Goal: Complete application form

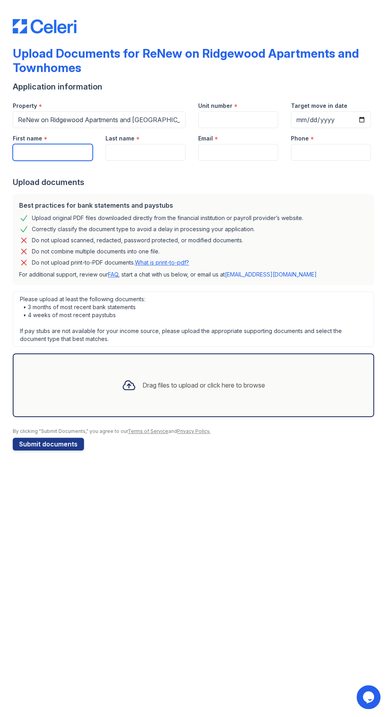
click at [47, 155] on input "First name" at bounding box center [53, 152] width 80 height 17
type input "Shandranique"
type input "[PERSON_NAME]"
type input "[EMAIL_ADDRESS][DOMAIN_NAME]"
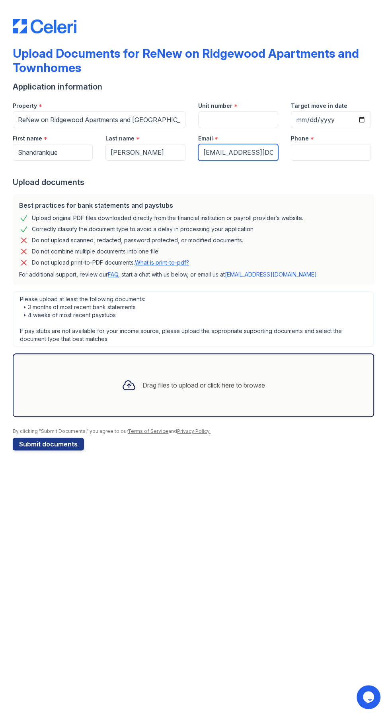
type input "5045108089"
click at [269, 155] on input "[EMAIL_ADDRESS][DOMAIN_NAME]" at bounding box center [238, 152] width 80 height 17
type input "[EMAIL_ADDRESS][DOMAIN_NAME]"
click at [352, 157] on input "5045108089" at bounding box center [331, 152] width 80 height 17
type input "5"
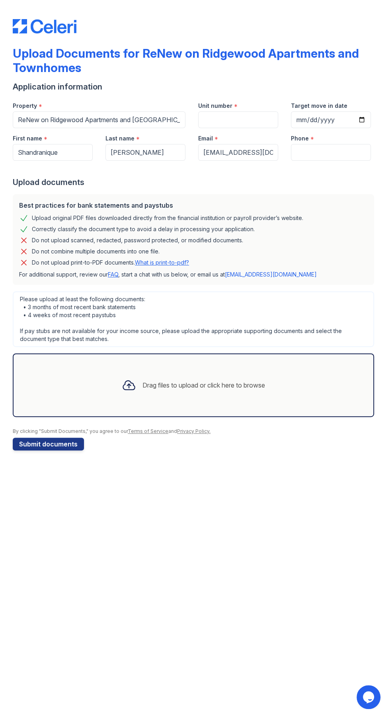
click at [229, 109] on label "Unit number" at bounding box center [215, 106] width 34 height 8
click at [229, 111] on input "Unit number" at bounding box center [238, 119] width 80 height 17
type input "1516"
click at [326, 126] on input "Target move in date" at bounding box center [331, 119] width 80 height 17
type input "[DATE]"
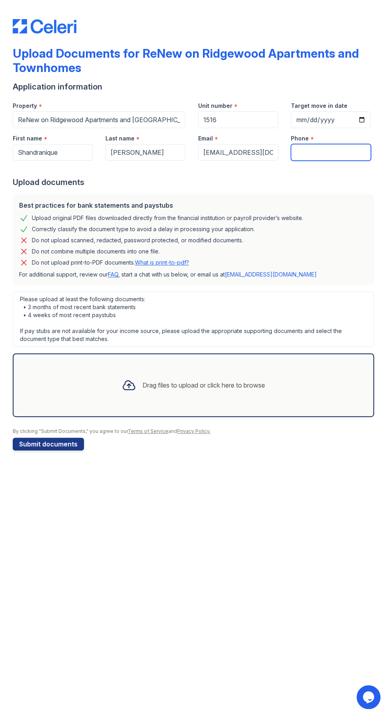
click at [332, 153] on input "Phone" at bounding box center [331, 152] width 80 height 17
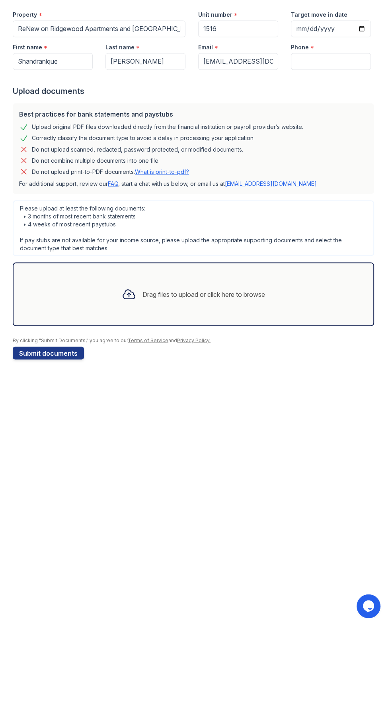
click at [223, 382] on div "Drag files to upload or click here to browse" at bounding box center [203, 385] width 122 height 10
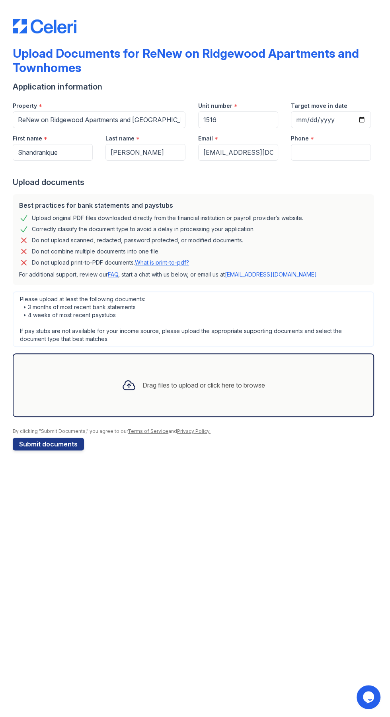
click at [221, 375] on div "Drag files to upload or click here to browse" at bounding box center [193, 384] width 156 height 27
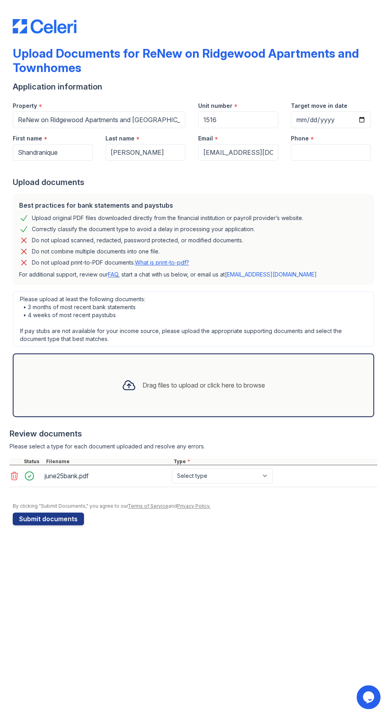
click at [226, 377] on div "Drag files to upload or click here to browse" at bounding box center [193, 384] width 156 height 27
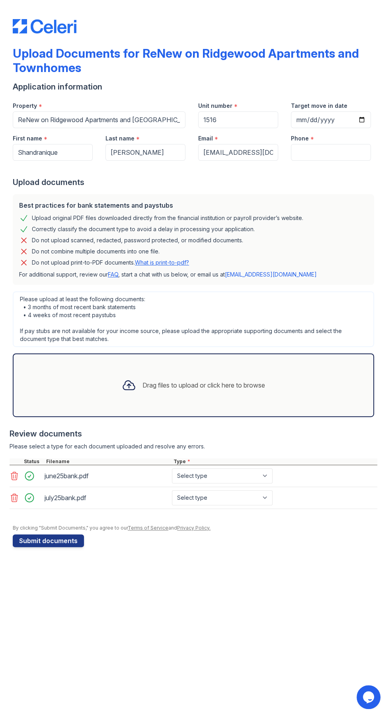
click at [213, 392] on div "Drag files to upload or click here to browse" at bounding box center [193, 384] width 156 height 27
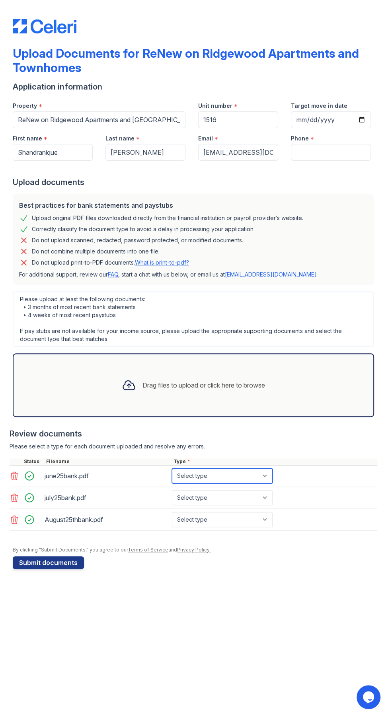
click at [270, 476] on select "Select type Paystub Bank Statement Offer Letter Tax Documents Benefit Award Let…" at bounding box center [222, 475] width 101 height 15
select select "bank_statement"
click at [172, 468] on select "Select type Paystub Bank Statement Offer Letter Tax Documents Benefit Award Let…" at bounding box center [222, 475] width 101 height 15
click at [272, 500] on select "Select type Paystub Bank Statement Offer Letter Tax Documents Benefit Award Let…" at bounding box center [222, 497] width 101 height 15
select select "bank_statement"
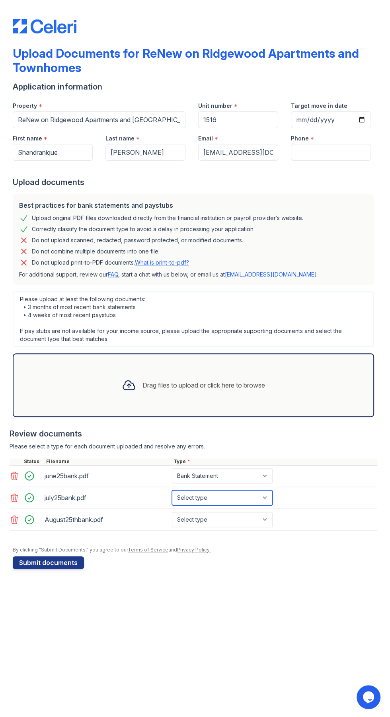
click at [172, 490] on select "Select type Paystub Bank Statement Offer Letter Tax Documents Benefit Award Let…" at bounding box center [222, 497] width 101 height 15
click at [269, 526] on select "Select type Paystub Bank Statement Offer Letter Tax Documents Benefit Award Let…" at bounding box center [222, 519] width 101 height 15
select select "bank_statement"
click at [172, 512] on select "Select type Paystub Bank Statement Offer Letter Tax Documents Benefit Award Let…" at bounding box center [222, 519] width 101 height 15
click at [163, 383] on div "Drag files to upload or click here to browse" at bounding box center [203, 385] width 122 height 10
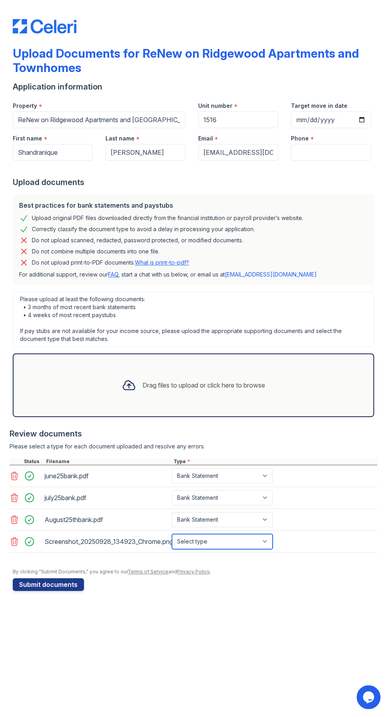
click at [272, 546] on select "Select type Paystub Bank Statement Offer Letter Tax Documents Benefit Award Let…" at bounding box center [222, 541] width 101 height 15
select select "benefit_award_letter"
click at [172, 534] on select "Select type Paystub Bank Statement Offer Letter Tax Documents Benefit Award Let…" at bounding box center [222, 541] width 101 height 15
click at [237, 385] on div "Drag files to upload or click here to browse" at bounding box center [203, 385] width 122 height 10
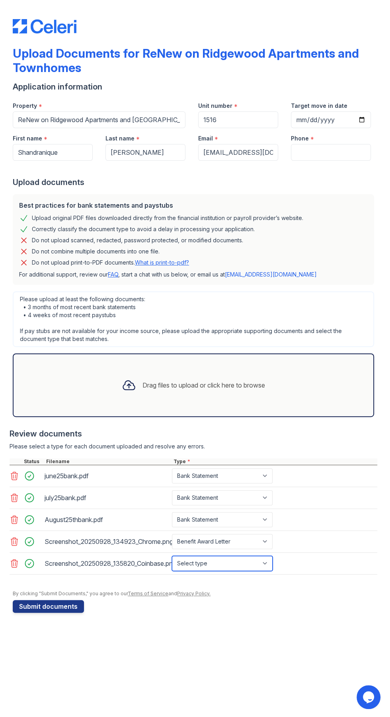
click at [270, 566] on select "Select type Paystub Bank Statement Offer Letter Tax Documents Benefit Award Let…" at bounding box center [222, 562] width 101 height 15
select select "other"
click at [172, 555] on select "Select type Paystub Bank Statement Offer Letter Tax Documents Benefit Award Let…" at bounding box center [222, 562] width 101 height 15
click at [241, 392] on div "Drag files to upload or click here to browse" at bounding box center [193, 384] width 156 height 27
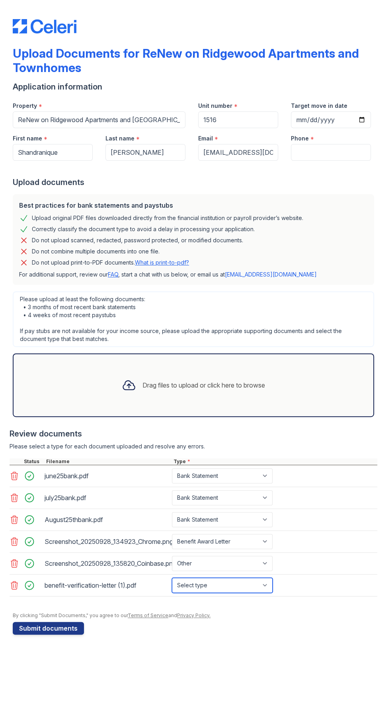
click at [271, 587] on select "Select type Paystub Bank Statement Offer Letter Tax Documents Benefit Award Let…" at bounding box center [222, 584] width 101 height 15
select select "benefit_award_letter"
click at [172, 577] on select "Select type Paystub Bank Statement Offer Letter Tax Documents Benefit Award Let…" at bounding box center [222, 584] width 101 height 15
click at [66, 626] on button "Submit documents" at bounding box center [48, 627] width 71 height 13
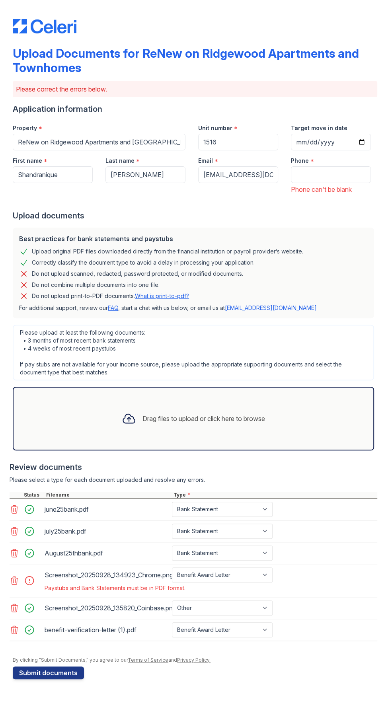
click at [17, 579] on icon at bounding box center [15, 580] width 10 height 10
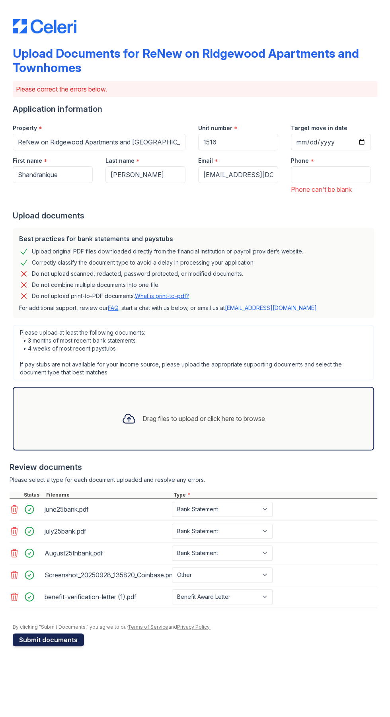
click at [72, 639] on button "Submit documents" at bounding box center [48, 639] width 71 height 13
click at [333, 177] on input "Phone" at bounding box center [331, 174] width 80 height 17
type input "5045108089"
click at [363, 177] on input "5045108089" at bounding box center [331, 174] width 80 height 17
click at [347, 272] on div "Do not upload scanned, redacted, password protected, or modified documents." at bounding box center [193, 274] width 348 height 10
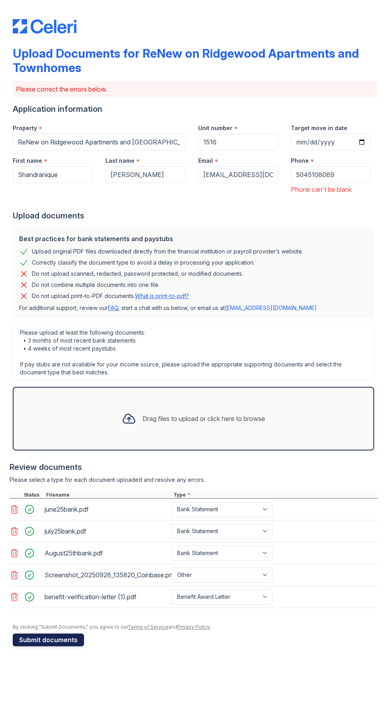
click at [67, 641] on button "Submit documents" at bounding box center [48, 639] width 71 height 13
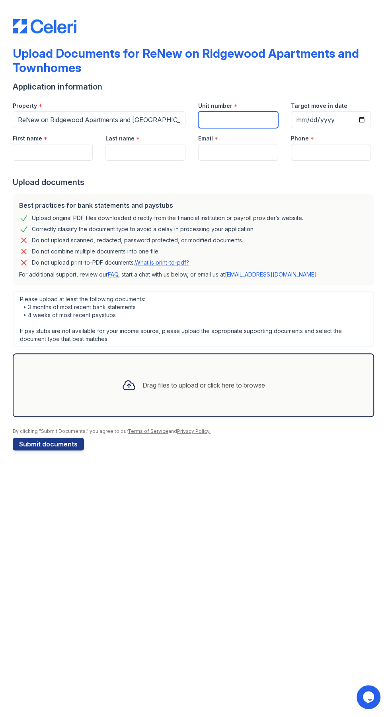
click at [235, 118] on input "Unit number" at bounding box center [238, 119] width 80 height 17
type input "1516"
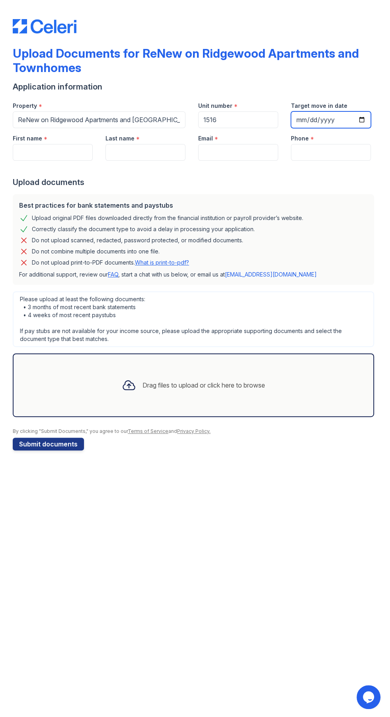
click at [330, 124] on input "Target move in date" at bounding box center [331, 119] width 80 height 17
type input "[DATE]"
click at [64, 153] on input "First name" at bounding box center [53, 152] width 80 height 17
type input "Shandranique"
type input "[PERSON_NAME]"
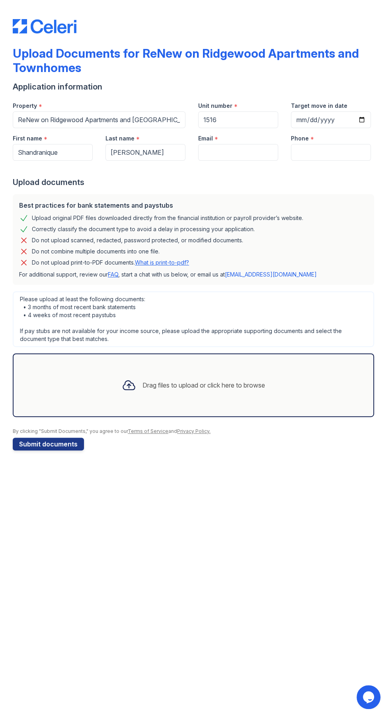
type input "[EMAIL_ADDRESS][DOMAIN_NAME]"
type input "5045108089"
click at [253, 387] on div "Drag files to upload or click here to browse" at bounding box center [203, 385] width 122 height 10
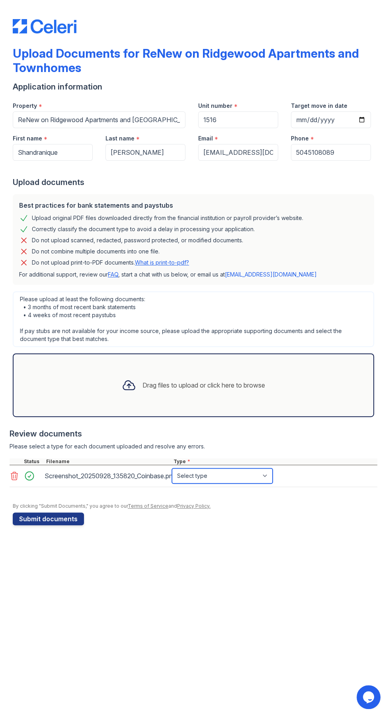
click at [264, 479] on select "Select type Paystub Bank Statement Offer Letter Tax Documents Benefit Award Let…" at bounding box center [222, 475] width 101 height 15
select select "other"
click at [172, 468] on select "Select type Paystub Bank Statement Offer Letter Tax Documents Benefit Award Let…" at bounding box center [222, 475] width 101 height 15
click at [76, 520] on button "Submit documents" at bounding box center [48, 518] width 71 height 13
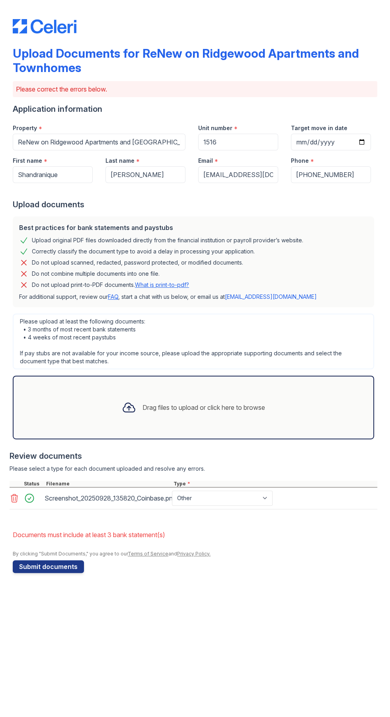
click at [270, 412] on div "Drag files to upload or click here to browse" at bounding box center [193, 407] width 156 height 27
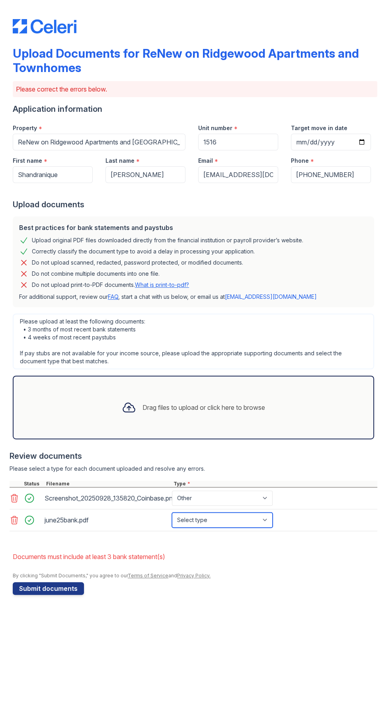
click at [269, 519] on select "Select type Paystub Bank Statement Offer Letter Tax Documents Benefit Award Let…" at bounding box center [222, 519] width 101 height 15
select select "bank_statement"
click at [172, 512] on select "Select type Paystub Bank Statement Offer Letter Tax Documents Benefit Award Let…" at bounding box center [222, 519] width 101 height 15
click at [282, 404] on div "Drag files to upload or click here to browse" at bounding box center [193, 407] width 361 height 64
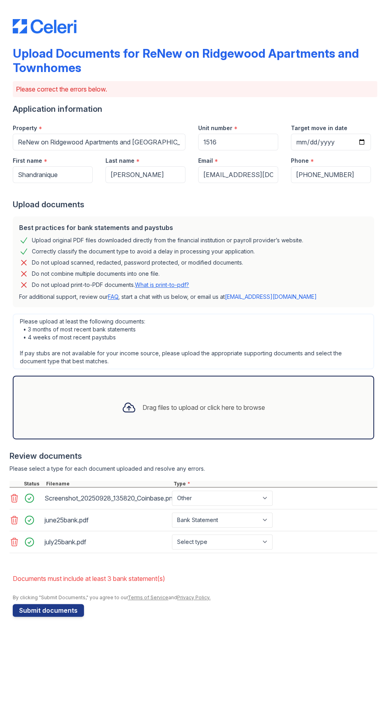
click at [234, 404] on div "Drag files to upload or click here to browse" at bounding box center [203, 407] width 122 height 10
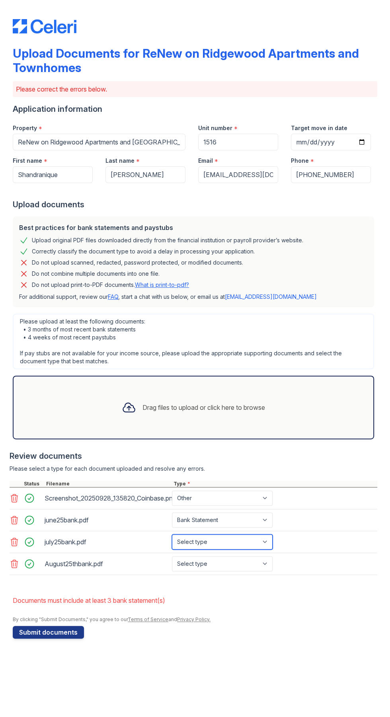
click at [272, 548] on select "Select type Paystub Bank Statement Offer Letter Tax Documents Benefit Award Let…" at bounding box center [222, 541] width 101 height 15
select select "bank_statement"
click at [172, 534] on select "Select type Paystub Bank Statement Offer Letter Tax Documents Benefit Award Let…" at bounding box center [222, 541] width 101 height 15
click at [272, 568] on select "Select type Paystub Bank Statement Offer Letter Tax Documents Benefit Award Let…" at bounding box center [222, 563] width 101 height 15
select select "bank_statement"
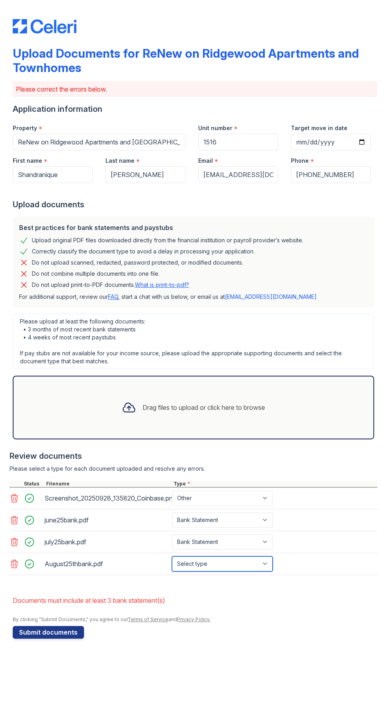
click at [172, 556] on select "Select type Paystub Bank Statement Offer Letter Tax Documents Benefit Award Let…" at bounding box center [222, 563] width 101 height 15
click at [79, 631] on button "Submit documents" at bounding box center [48, 631] width 71 height 13
